Goal: Check status

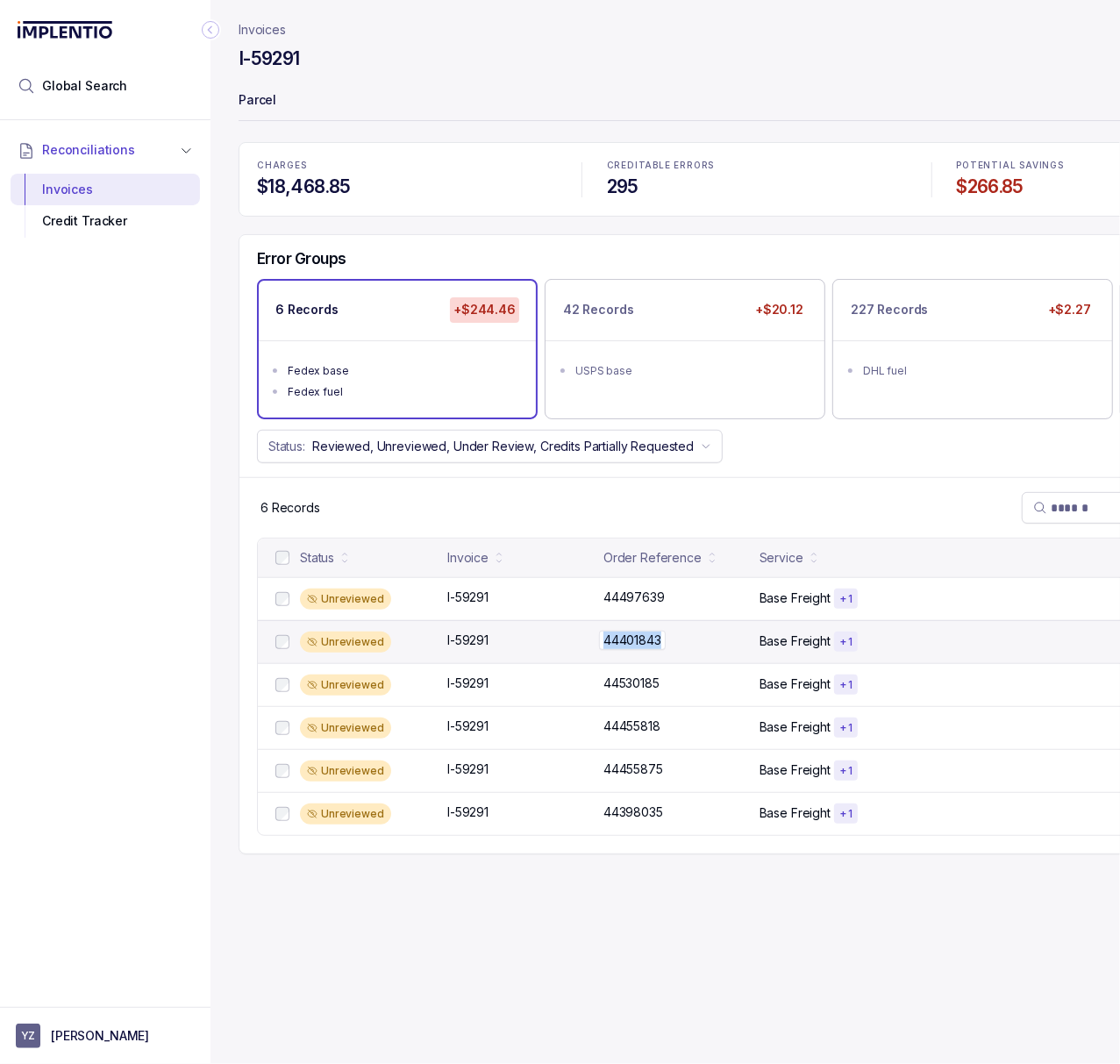
drag, startPoint x: 602, startPoint y: 646, endPoint x: 663, endPoint y: 645, distance: 61.0
click at [663, 645] on p "44401843" at bounding box center [633, 640] width 67 height 19
copy p "44401843"
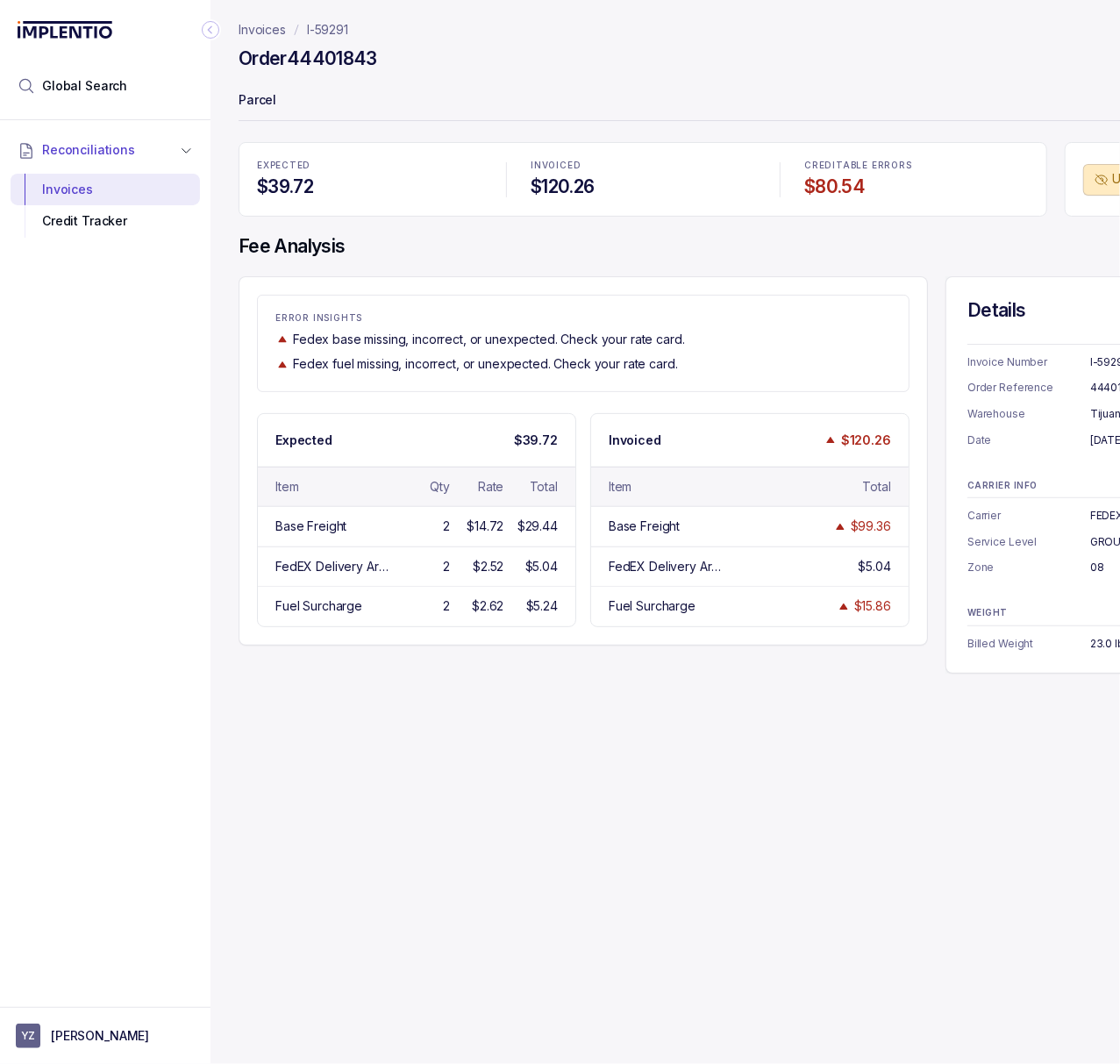
click at [212, 28] on icon "Collapse Icon" at bounding box center [210, 30] width 17 height 17
